Goal: Task Accomplishment & Management: Use online tool/utility

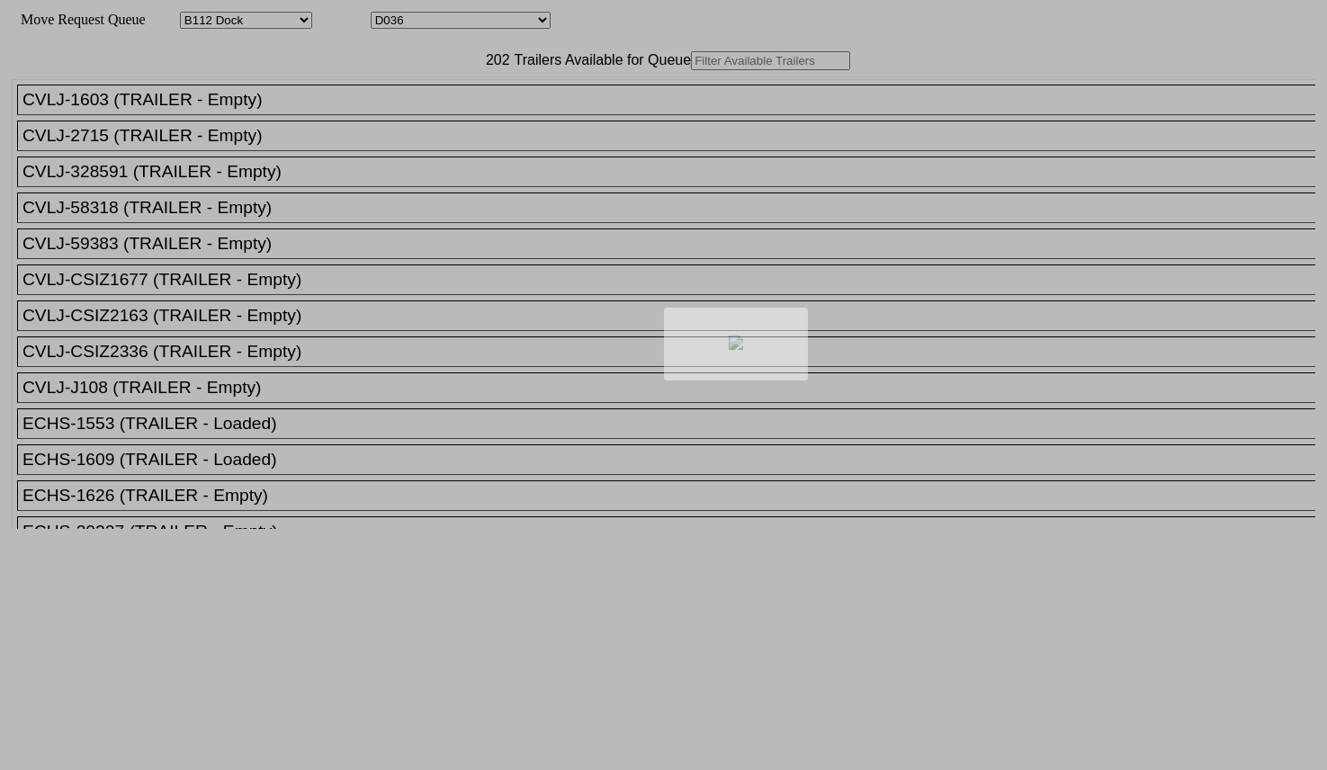
select select "121"
select select "3282"
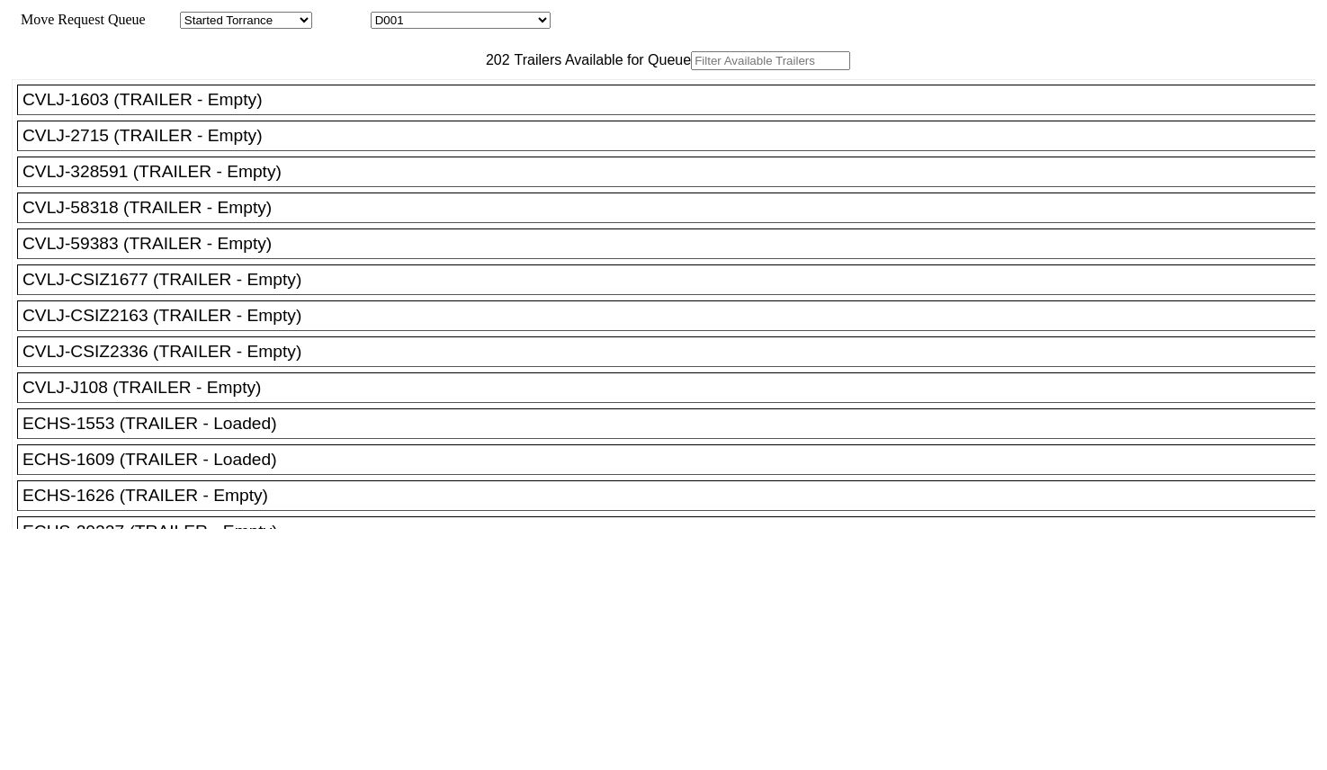
click at [691, 70] on input "text" at bounding box center [770, 60] width 159 height 19
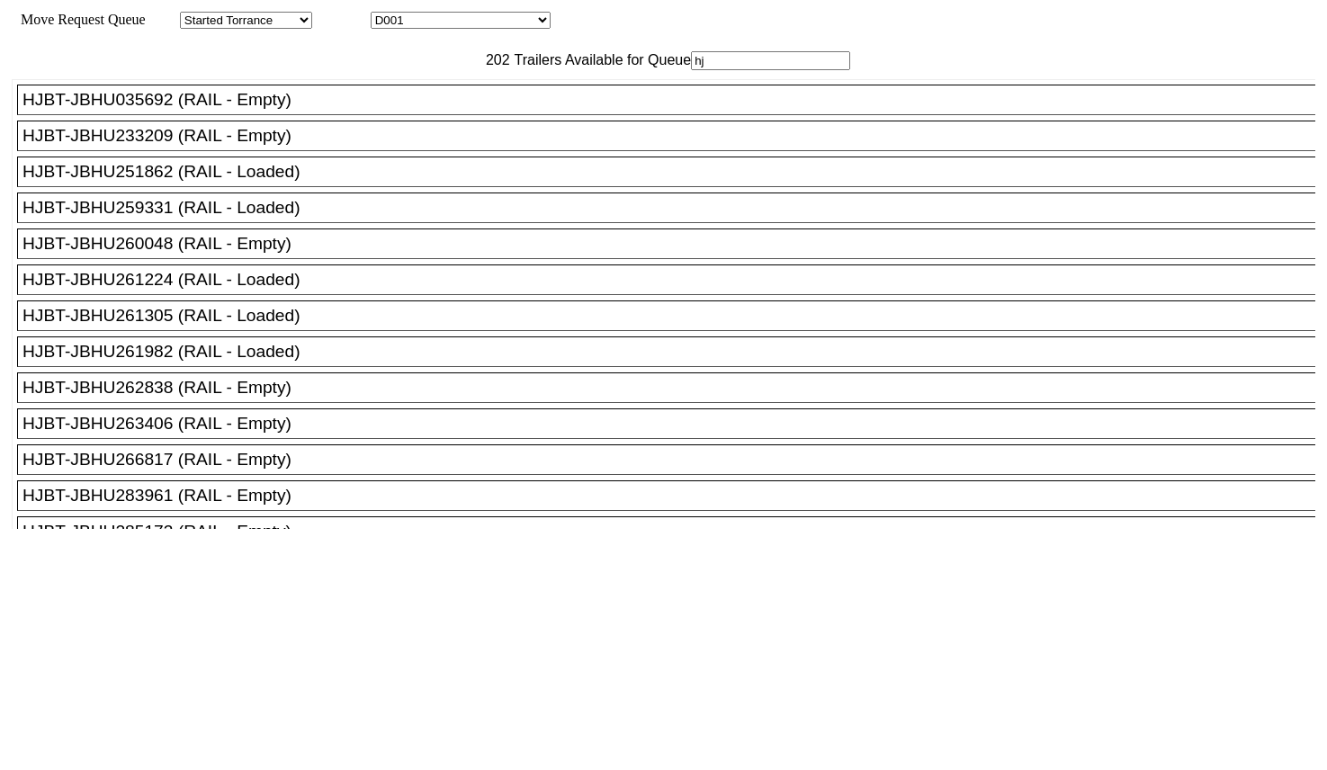
type input "hj"
click at [271, 254] on div "HJBT-JBHU260048 (RAIL - Empty)" at bounding box center [674, 244] width 1304 height 20
